Goal: Task Accomplishment & Management: Manage account settings

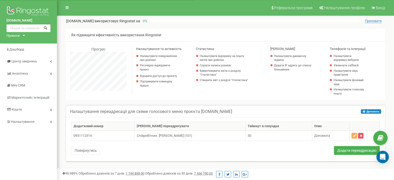
scroll to position [311, 337]
click at [362, 152] on button "Додати переадресацію" at bounding box center [357, 150] width 46 height 9
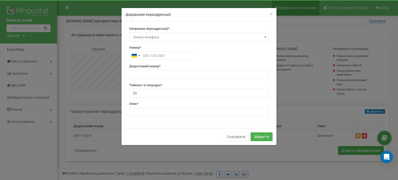
scroll to position [311, 341]
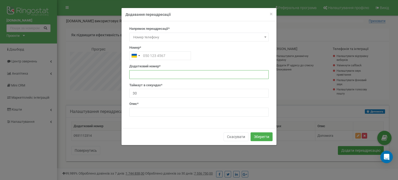
click at [147, 74] on input "text" at bounding box center [199, 74] width 140 height 9
paste input "380441112314"
type input "380441112314"
click at [145, 113] on input "text" at bounding box center [199, 112] width 140 height 9
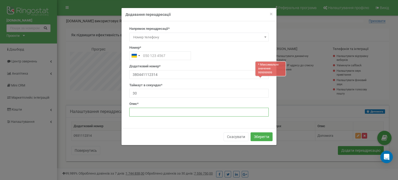
type input "Допомога"
click at [158, 36] on span "Номер телефону" at bounding box center [199, 37] width 136 height 7
click at [136, 75] on input "380441112314" at bounding box center [199, 74] width 140 height 9
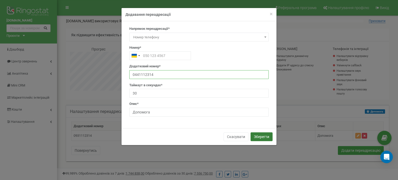
type input "0441112314"
click at [259, 135] on button "Зберегти" at bounding box center [262, 137] width 22 height 9
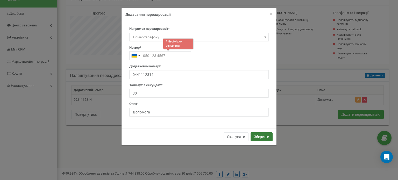
scroll to position [38, 0]
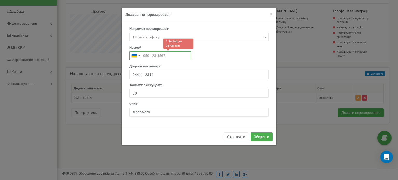
click at [168, 55] on input "text" at bounding box center [160, 55] width 62 height 9
click at [175, 54] on input "text" at bounding box center [160, 55] width 62 height 9
paste input "380441112314"
click at [147, 57] on input "380441112314" at bounding box center [160, 55] width 62 height 9
type input "0441112314"
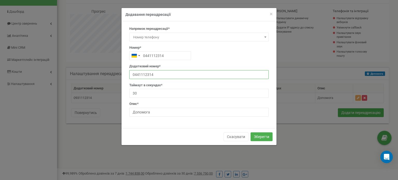
drag, startPoint x: 157, startPoint y: 78, endPoint x: 121, endPoint y: 82, distance: 36.0
click at [121, 82] on form "× Close Додавання переадресації Напрямок переадресації* SIP Номер телефону Зовн…" at bounding box center [199, 77] width 398 height 138
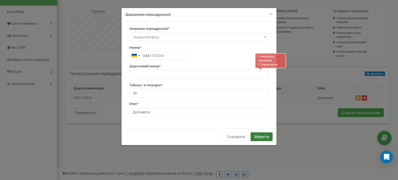
click at [262, 135] on button "Зберегти" at bounding box center [262, 137] width 22 height 9
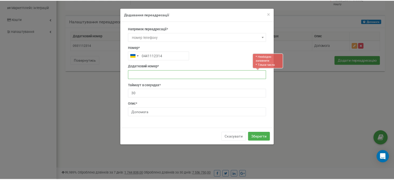
scroll to position [91, 0]
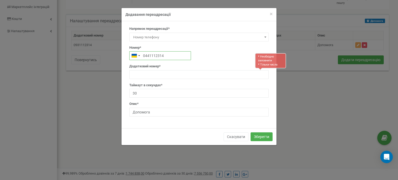
drag, startPoint x: 164, startPoint y: 57, endPoint x: 165, endPoint y: 45, distance: 11.7
click at [145, 55] on input "0441112314" at bounding box center [160, 55] width 62 height 9
click at [167, 63] on div "Напрямок переадресації* SIP Номер телефону Зовнішній SIP Схема переадресації Сх…" at bounding box center [199, 73] width 147 height 94
click at [169, 75] on input "text" at bounding box center [199, 74] width 140 height 9
click at [269, 13] on h4 "Додавання переадресації" at bounding box center [199, 14] width 147 height 5
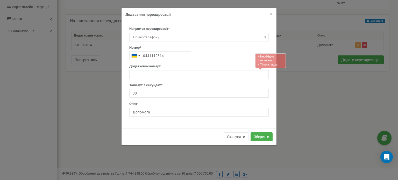
click at [269, 13] on h4 "Додавання переадресації" at bounding box center [199, 14] width 147 height 5
click at [271, 13] on span "×" at bounding box center [271, 14] width 3 height 6
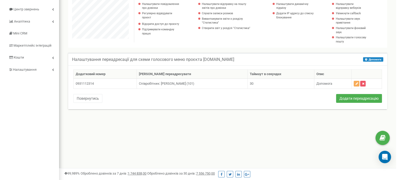
scroll to position [39, 0]
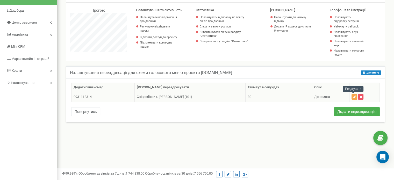
click at [356, 97] on button "button" at bounding box center [355, 97] width 6 height 6
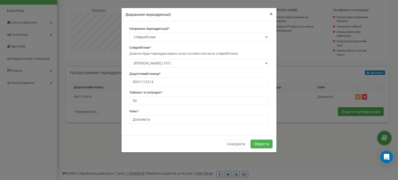
click at [272, 14] on span "×" at bounding box center [271, 14] width 3 height 6
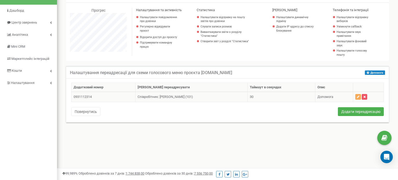
scroll to position [259001, 258975]
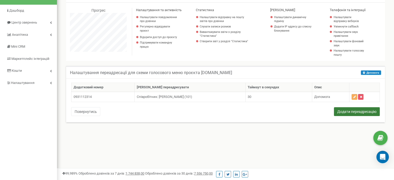
click at [350, 112] on button "Додати переадресацію" at bounding box center [357, 111] width 46 height 9
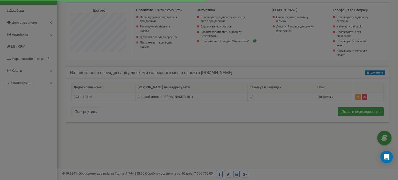
scroll to position [311, 341]
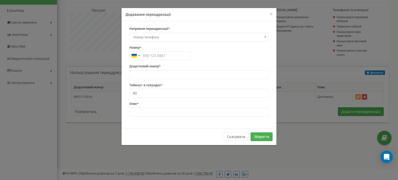
click at [264, 39] on span at bounding box center [265, 37] width 5 height 7
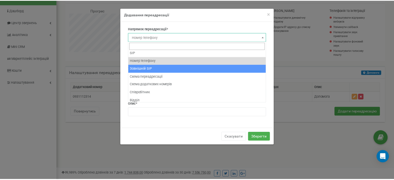
scroll to position [0, 0]
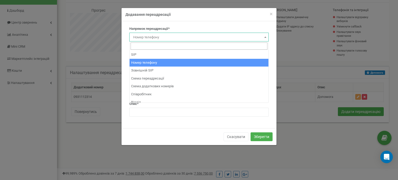
click at [163, 36] on span "Номер телефону" at bounding box center [199, 37] width 136 height 7
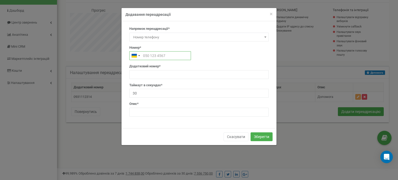
click at [157, 59] on input "text" at bounding box center [160, 55] width 62 height 9
click at [270, 15] on span "×" at bounding box center [271, 14] width 3 height 6
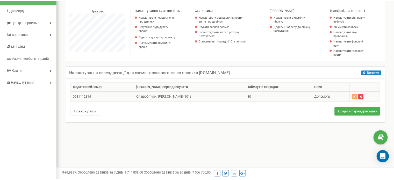
scroll to position [311, 337]
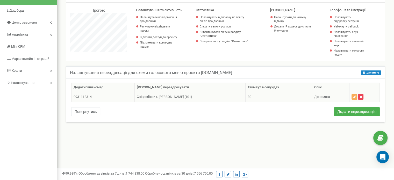
click at [363, 99] on button "button" at bounding box center [360, 97] width 5 height 6
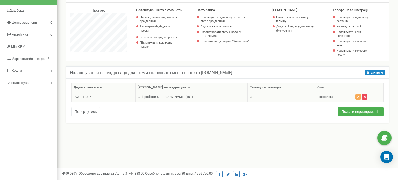
scroll to position [259001, 258971]
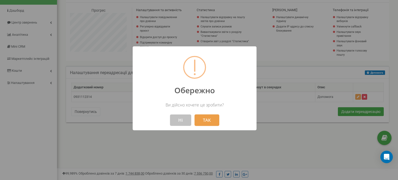
click at [203, 118] on button "ТАК" at bounding box center [207, 120] width 25 height 11
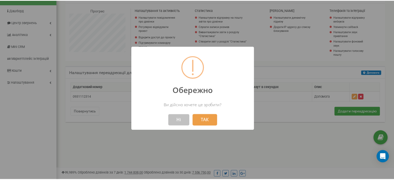
scroll to position [259001, 258975]
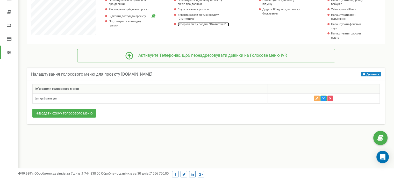
scroll to position [78, 0]
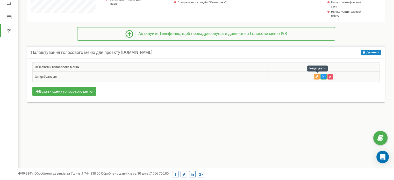
click at [317, 76] on icon "button" at bounding box center [317, 76] width 3 height 3
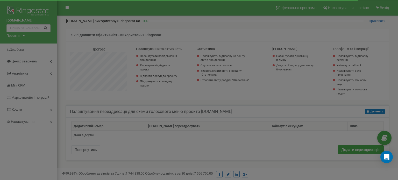
scroll to position [311, 341]
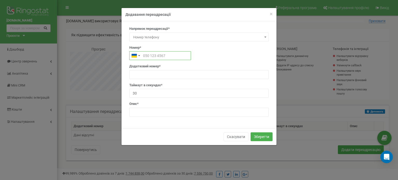
click at [177, 55] on input "text" at bounding box center [160, 55] width 62 height 9
click at [172, 68] on div "Додатковий номер*" at bounding box center [199, 71] width 140 height 15
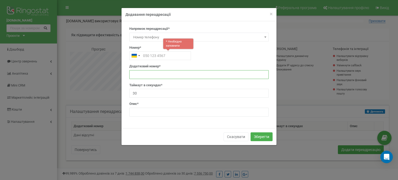
click at [170, 72] on input "text" at bounding box center [199, 74] width 140 height 9
click at [166, 57] on input "text" at bounding box center [160, 55] width 62 height 9
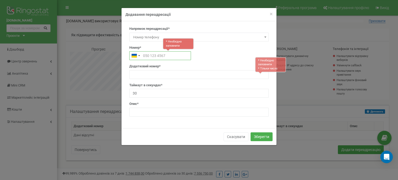
paste input "380931112314"
click at [148, 56] on input "380931112314" at bounding box center [160, 55] width 62 height 9
click at [147, 57] on input "380931112314" at bounding box center [160, 55] width 62 height 9
type input "0931112314"
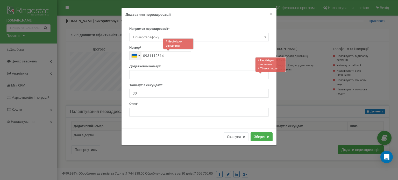
click at [138, 58] on div "Telephone country code" at bounding box center [136, 56] width 12 height 8
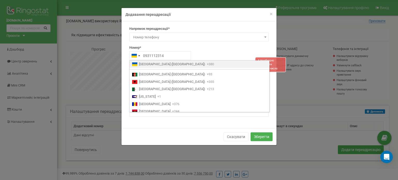
click at [203, 46] on div "Номер* 0931112314" at bounding box center [199, 52] width 140 height 15
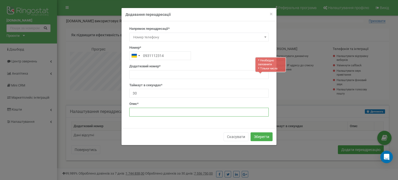
click at [151, 108] on input "text" at bounding box center [199, 112] width 140 height 9
type input "Допомога"
click at [265, 137] on button "Зберегти" at bounding box center [262, 137] width 22 height 9
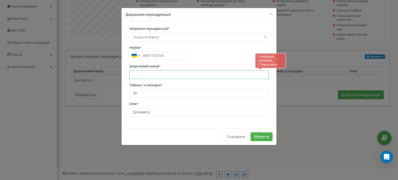
scroll to position [57, 0]
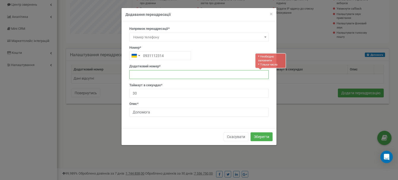
click at [170, 76] on input "text" at bounding box center [199, 74] width 140 height 9
paste input "380441112314"
click at [137, 73] on input "380441112314" at bounding box center [199, 74] width 140 height 9
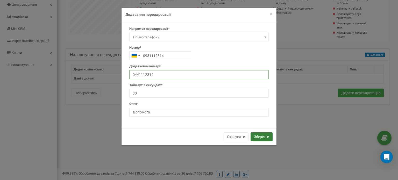
type input "0441112314"
click at [258, 136] on button "Зберегти" at bounding box center [262, 137] width 22 height 9
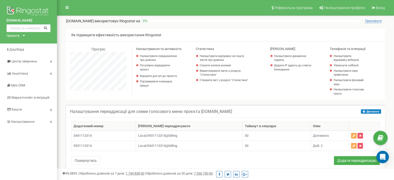
scroll to position [311, 337]
click at [353, 135] on icon "button" at bounding box center [354, 135] width 3 height 3
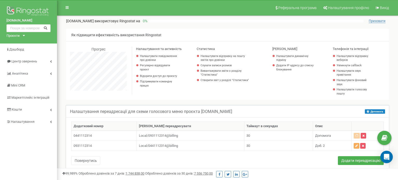
scroll to position [311, 341]
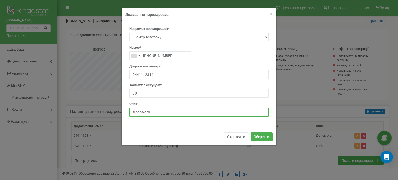
click at [154, 110] on input "Допомога" at bounding box center [199, 112] width 140 height 9
type input "Д"
type input "д"
type input "Доб. 1"
click at [264, 135] on button "Зберегти" at bounding box center [262, 137] width 22 height 9
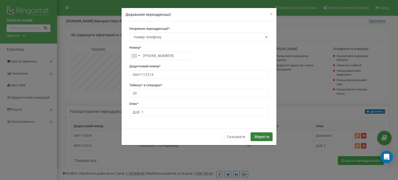
type input "0931112314"
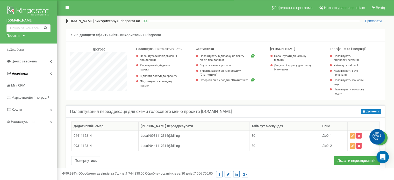
scroll to position [311, 337]
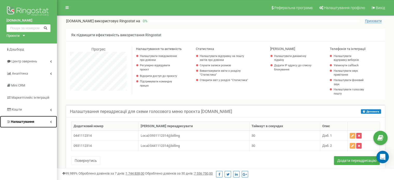
click at [39, 120] on link "Налаштування" at bounding box center [28, 122] width 57 height 12
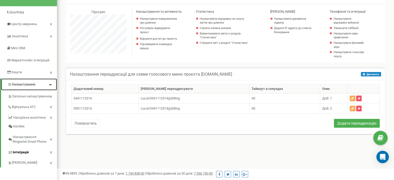
scroll to position [52, 0]
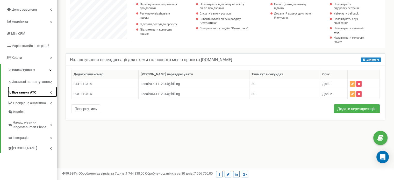
click at [34, 92] on span "Віртуальна АТС" at bounding box center [24, 92] width 25 height 5
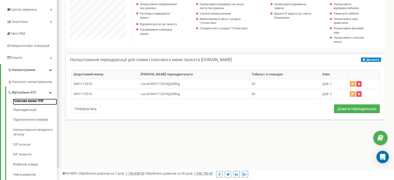
click at [36, 99] on link "Голосове меню IVR" at bounding box center [35, 102] width 44 height 6
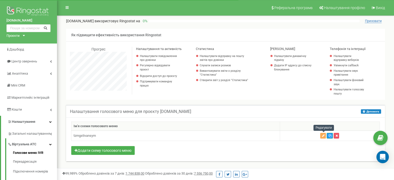
scroll to position [311, 337]
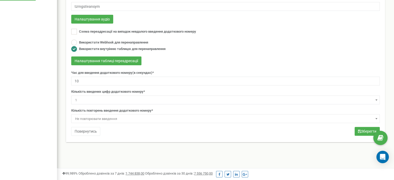
scroll to position [130, 0]
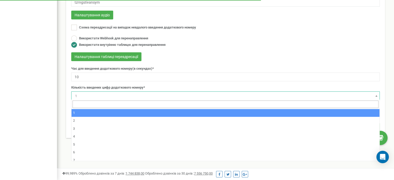
click at [81, 96] on span "1" at bounding box center [225, 96] width 305 height 7
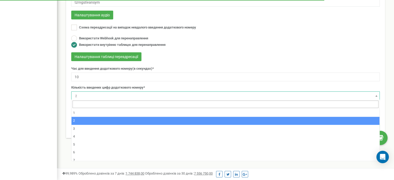
click at [92, 94] on span "2" at bounding box center [225, 96] width 305 height 7
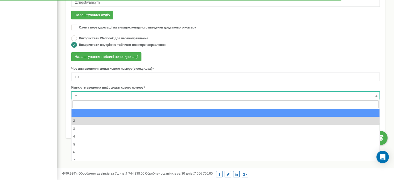
select select "1"
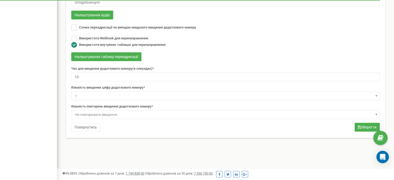
click at [99, 114] on span "Не повторювати введення" at bounding box center [225, 114] width 305 height 7
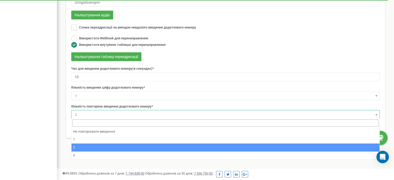
click at [97, 116] on span "2" at bounding box center [225, 114] width 305 height 7
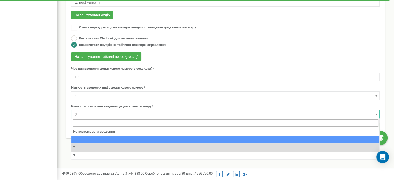
select select "2"
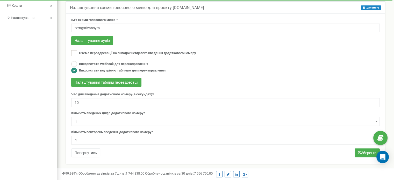
scroll to position [131, 0]
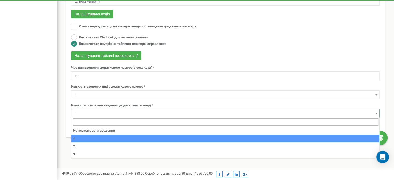
click at [79, 112] on span "1" at bounding box center [225, 113] width 305 height 7
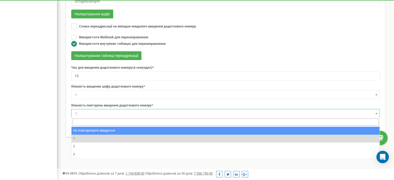
click at [109, 114] on span "1" at bounding box center [225, 113] width 305 height 7
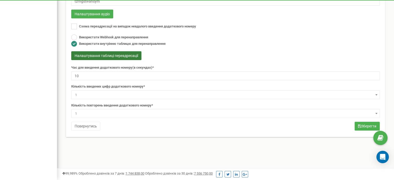
click at [119, 55] on button "Налаштування таблиці переадресації" at bounding box center [106, 55] width 70 height 9
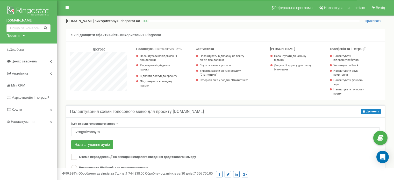
select select "2"
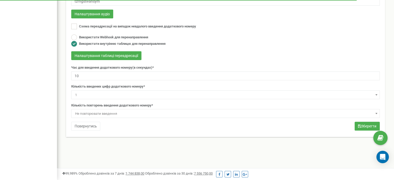
scroll to position [311, 337]
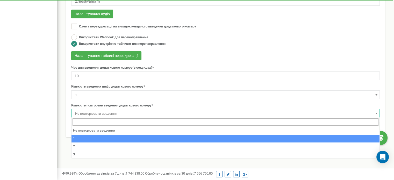
click at [104, 111] on span "Не повторювати введення" at bounding box center [225, 113] width 305 height 7
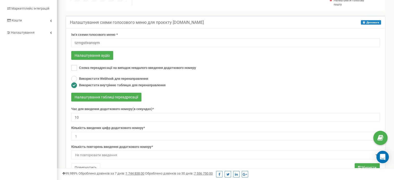
scroll to position [79, 0]
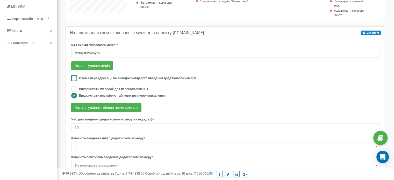
click at [73, 76] on ins at bounding box center [74, 78] width 6 height 6
checkbox input "true"
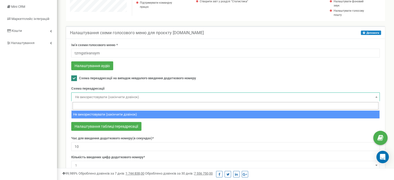
click at [131, 95] on span "Не використовувати (закінчити дзвінок)" at bounding box center [225, 97] width 305 height 7
click at [130, 97] on span "Не використовувати (закінчити дзвінок)" at bounding box center [225, 97] width 305 height 7
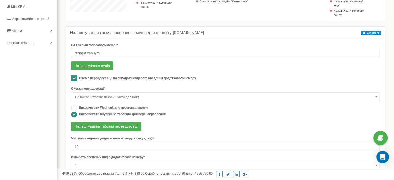
click at [131, 95] on span "Не використовувати (закінчити дзвінок)" at bounding box center [225, 97] width 305 height 7
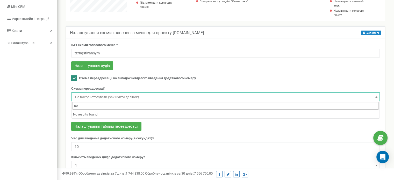
type input "д"
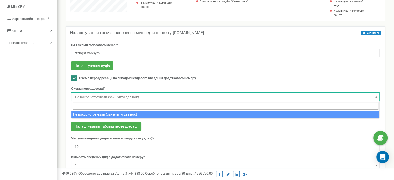
type input ":"
type input "L"
type input "Ж"
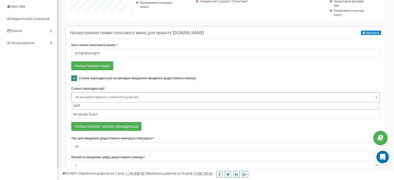
type input "Доб"
click at [93, 112] on li "No results found" at bounding box center [226, 115] width 308 height 8
click at [98, 105] on input "Доб" at bounding box center [226, 106] width 306 height 8
click at [154, 96] on span "Не використовувати (закінчити дзвінок)" at bounding box center [225, 97] width 305 height 7
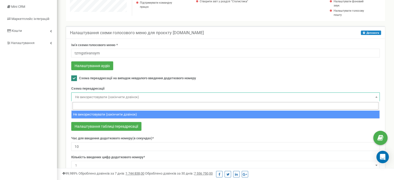
click at [136, 94] on span "Не використовувати (закінчити дзвінок)" at bounding box center [225, 97] width 305 height 7
click at [98, 95] on span "Не використовувати (закінчити дзвінок)" at bounding box center [225, 97] width 305 height 7
click at [97, 96] on span "Не використовувати (закінчити дзвінок)" at bounding box center [225, 97] width 305 height 7
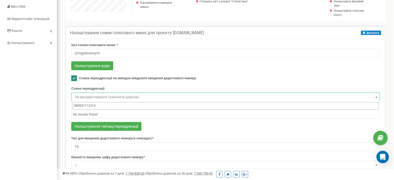
click at [111, 107] on input "380931112314" at bounding box center [226, 106] width 306 height 8
click at [77, 106] on input "380931112314" at bounding box center [226, 106] width 306 height 8
type input "0931112314"
click at [130, 109] on span "0931112314" at bounding box center [226, 106] width 308 height 10
click at [126, 106] on input "0931112314" at bounding box center [226, 106] width 306 height 8
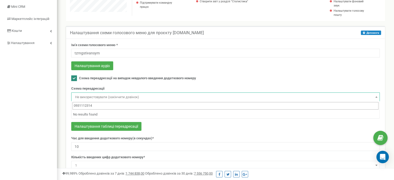
click at [126, 106] on input "0931112314" at bounding box center [226, 106] width 306 height 8
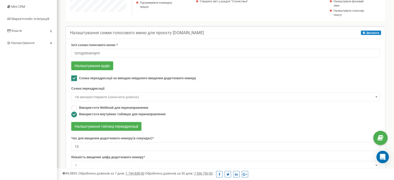
click at [177, 94] on span "Не використовувати (закінчити дзвінок)" at bounding box center [225, 97] width 305 height 7
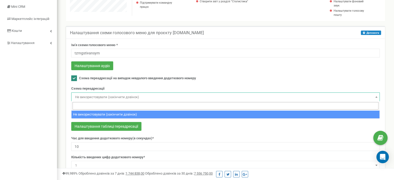
click at [120, 95] on span "Не використовувати (закінчити дзвінок)" at bounding box center [225, 97] width 305 height 7
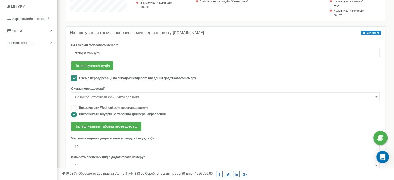
click at [100, 97] on span "Не використовувати (закінчити дзвінок)" at bounding box center [225, 97] width 305 height 7
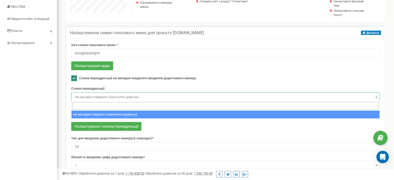
click at [90, 102] on input "search" at bounding box center [226, 106] width 306 height 8
click at [122, 105] on input "search" at bounding box center [226, 106] width 306 height 8
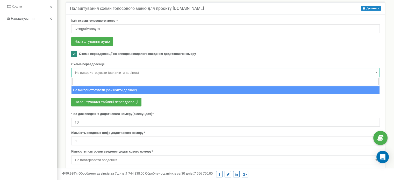
scroll to position [105, 0]
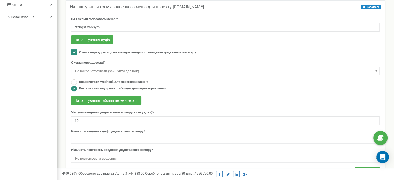
click at [168, 58] on form "Ім'я схеми голосового меню * tzrngstivansym Налаштування аудіо Схема переадреса…" at bounding box center [225, 90] width 309 height 146
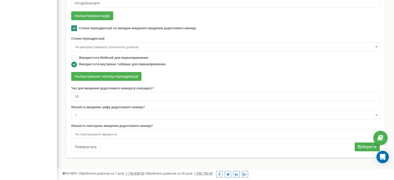
scroll to position [131, 0]
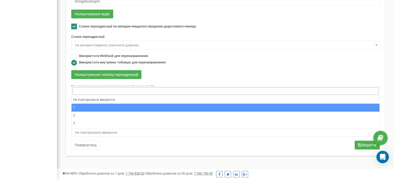
click at [103, 130] on span "Не повторювати введення" at bounding box center [225, 132] width 305 height 7
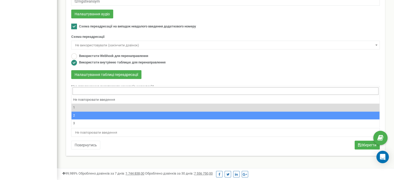
select select "3"
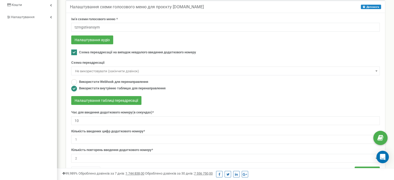
scroll to position [0, 0]
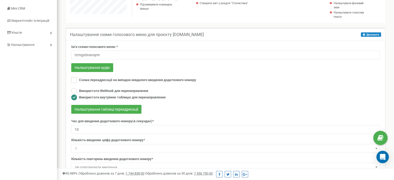
scroll to position [78, 0]
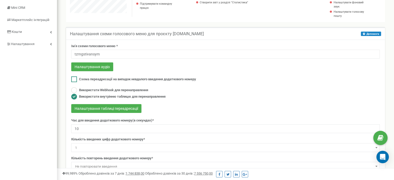
click at [75, 81] on ins at bounding box center [74, 79] width 6 height 6
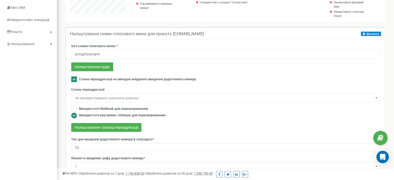
click at [75, 81] on ins at bounding box center [74, 79] width 6 height 6
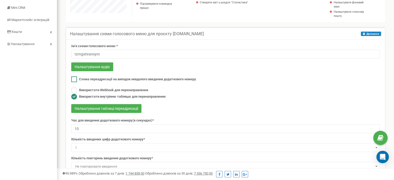
click at [75, 81] on ins at bounding box center [74, 79] width 6 height 6
checkbox input "true"
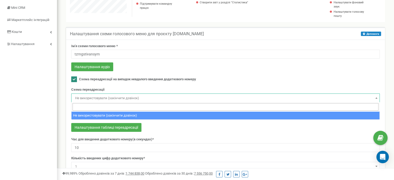
click at [377, 96] on span at bounding box center [376, 98] width 5 height 7
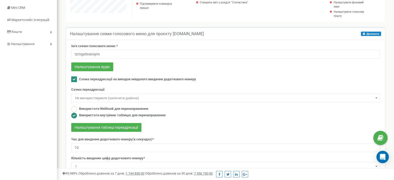
click at [377, 96] on span at bounding box center [376, 98] width 5 height 7
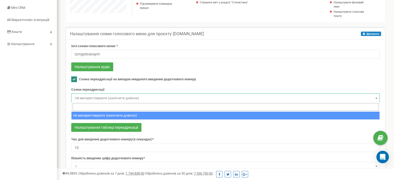
click at [377, 96] on span at bounding box center [376, 98] width 5 height 7
click at [125, 105] on input "search" at bounding box center [226, 107] width 306 height 8
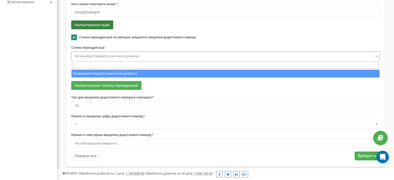
scroll to position [131, 0]
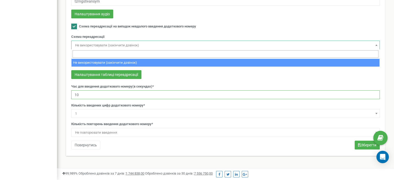
click at [100, 92] on input "10" at bounding box center [225, 95] width 309 height 9
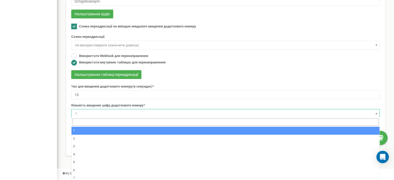
click at [111, 111] on span "1" at bounding box center [225, 113] width 305 height 7
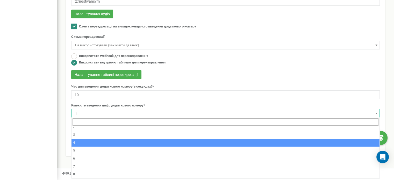
scroll to position [0, 0]
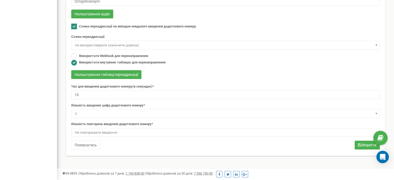
click at [122, 112] on span "2" at bounding box center [225, 113] width 305 height 7
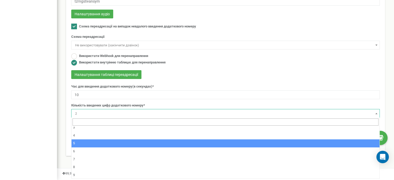
scroll to position [19, 0]
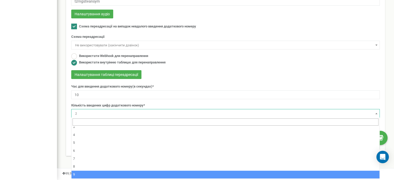
select select "9"
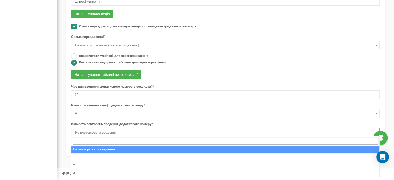
click at [93, 131] on span "Не повторювати введення" at bounding box center [225, 132] width 305 height 7
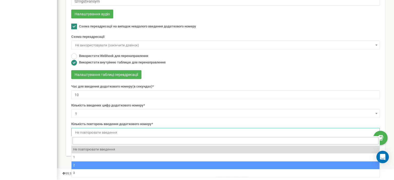
select select "3"
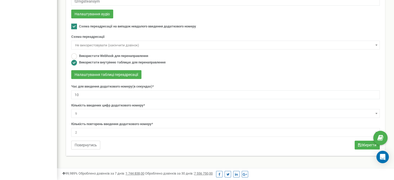
click at [94, 144] on button "Повернутись" at bounding box center [85, 145] width 29 height 9
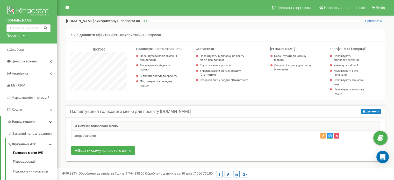
scroll to position [311, 337]
click at [332, 136] on icon "button" at bounding box center [330, 135] width 3 height 3
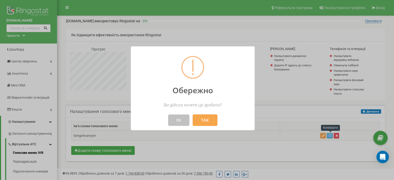
scroll to position [311, 341]
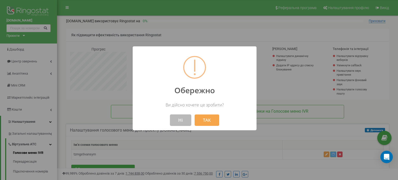
click at [175, 117] on button "Ні" at bounding box center [180, 120] width 21 height 11
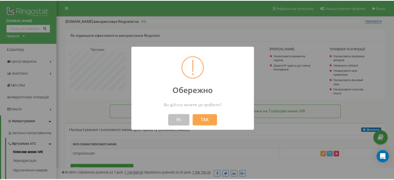
scroll to position [259001, 258975]
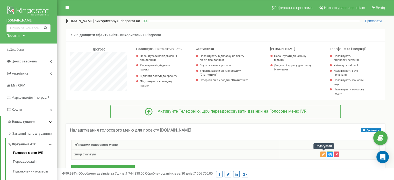
click at [322, 155] on button "button" at bounding box center [324, 155] width 6 height 6
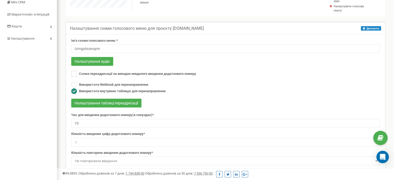
scroll to position [79, 0]
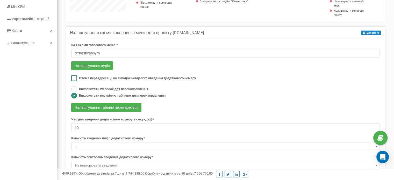
click at [74, 79] on ins at bounding box center [74, 78] width 6 height 6
checkbox input "true"
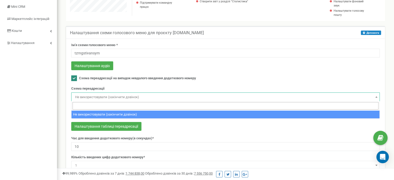
click at [103, 98] on span "Не використовувати (закінчити дзвінок)" at bounding box center [225, 97] width 305 height 7
click at [110, 109] on input "search" at bounding box center [226, 106] width 306 height 8
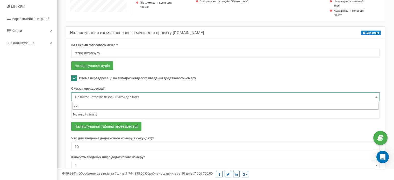
type input "[PERSON_NAME]"
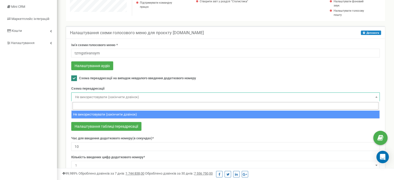
type input "д"
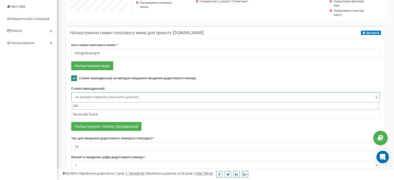
type input "Д"
